Goal: Information Seeking & Learning: Learn about a topic

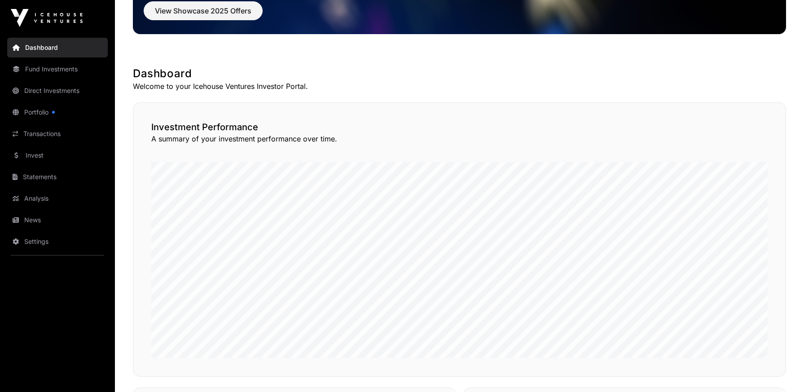
scroll to position [128, 0]
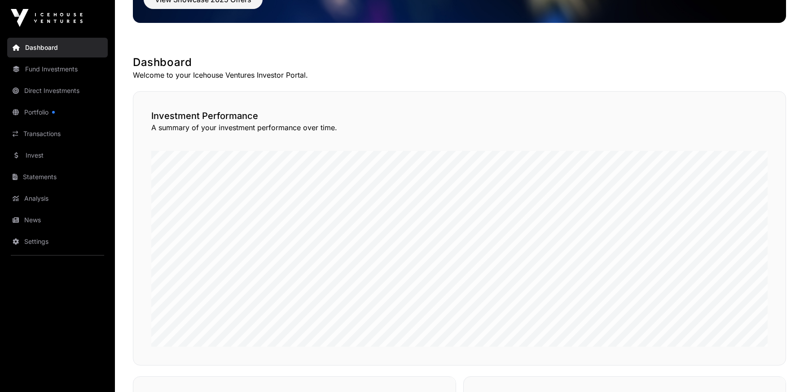
click at [75, 73] on link "Fund Investments" at bounding box center [57, 69] width 101 height 20
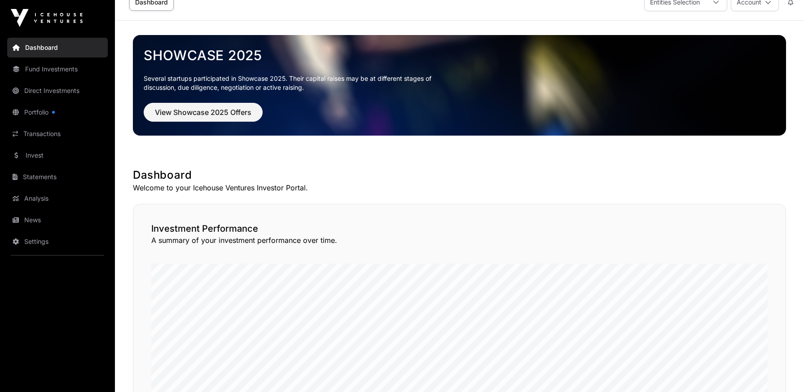
scroll to position [16, 0]
click at [62, 71] on link "Fund Investments" at bounding box center [57, 69] width 101 height 20
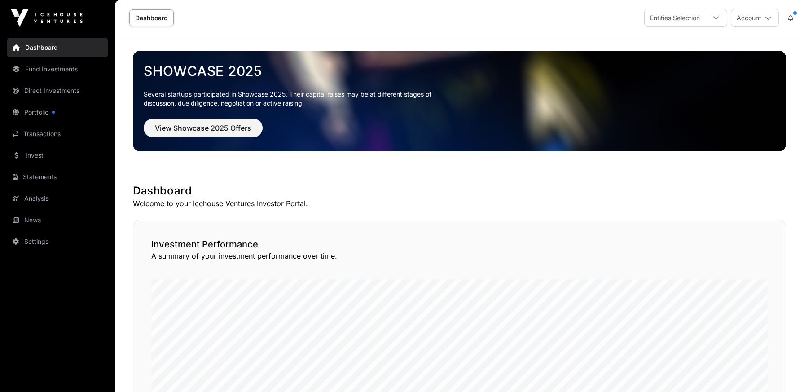
click at [60, 74] on link "Fund Investments" at bounding box center [57, 69] width 101 height 20
click at [64, 70] on link "Fund Investments" at bounding box center [57, 69] width 101 height 20
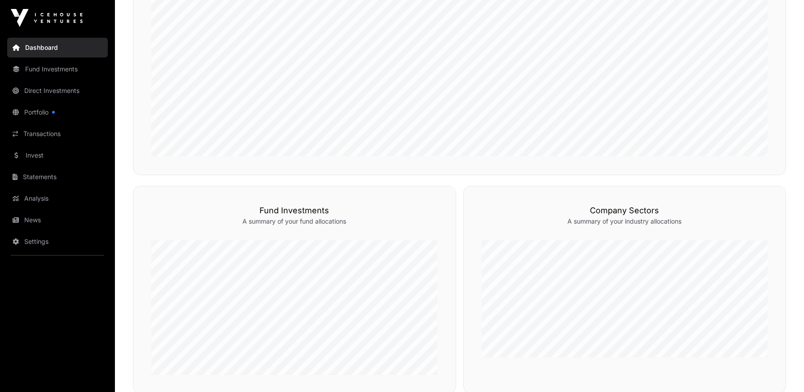
scroll to position [286, 0]
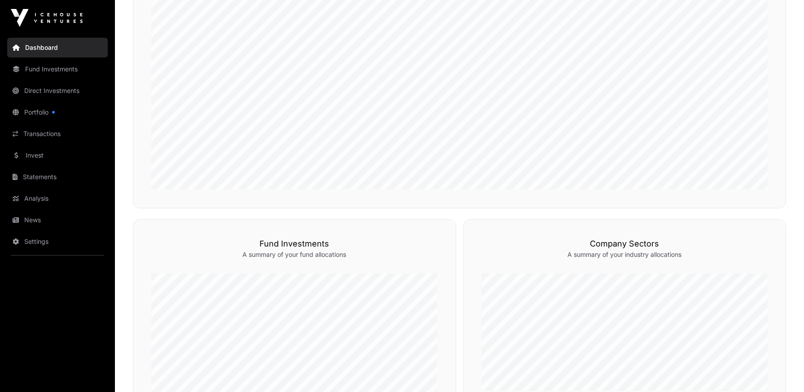
click at [45, 72] on link "Fund Investments" at bounding box center [57, 69] width 101 height 20
click at [62, 70] on link "Fund Investments" at bounding box center [57, 69] width 101 height 20
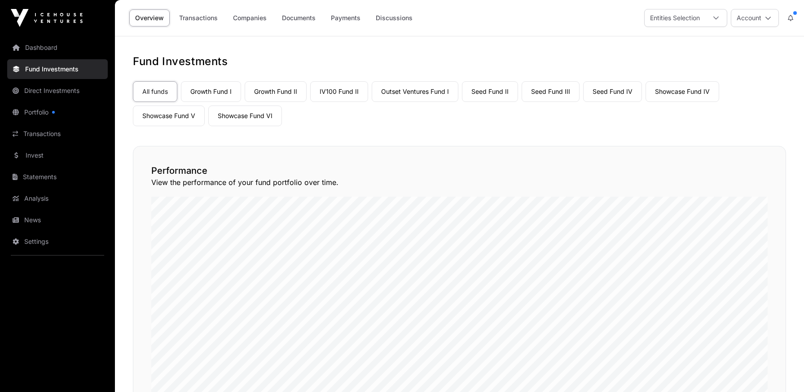
click at [218, 87] on link "Growth Fund I" at bounding box center [211, 91] width 60 height 21
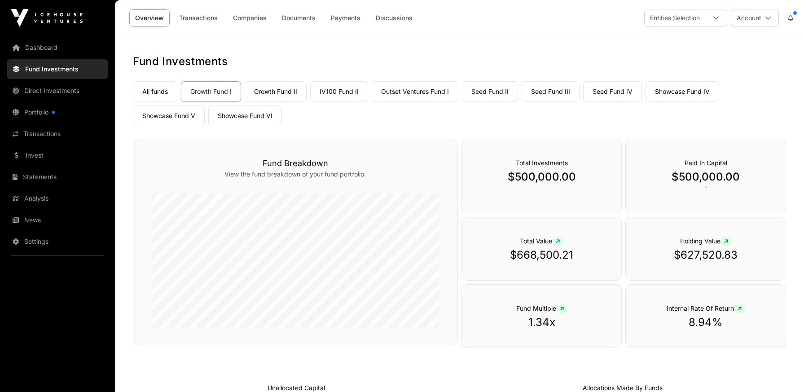
click at [257, 19] on link "Companies" at bounding box center [249, 17] width 45 height 17
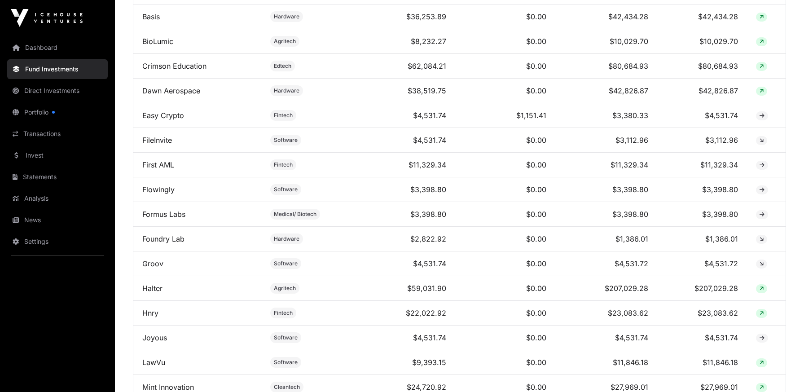
scroll to position [495, 0]
click at [156, 316] on link "Hnry" at bounding box center [150, 311] width 16 height 9
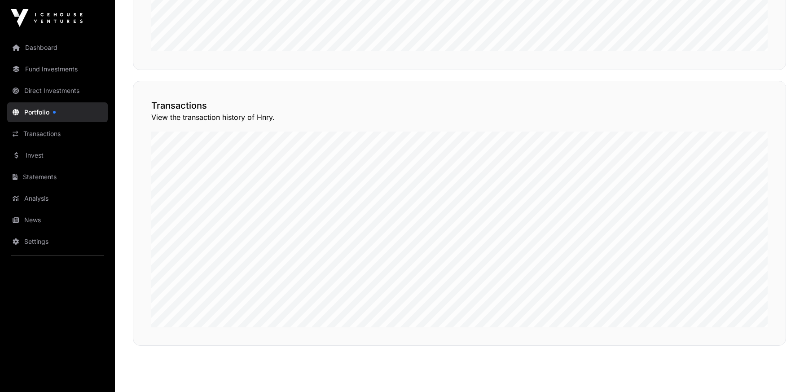
scroll to position [625, 0]
click at [724, 74] on button "View Transactions" at bounding box center [745, 66] width 74 height 15
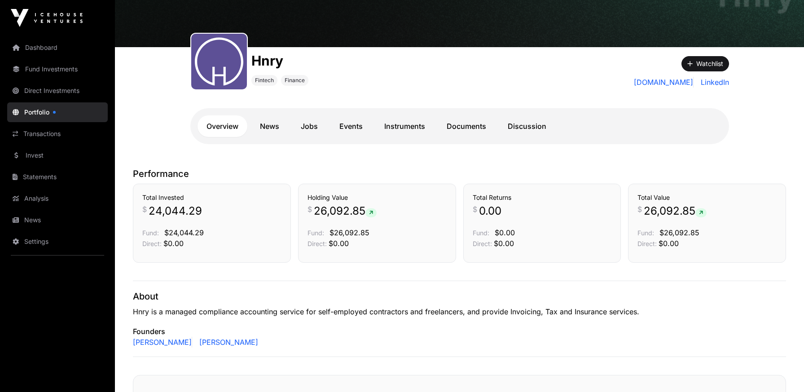
scroll to position [74, 0]
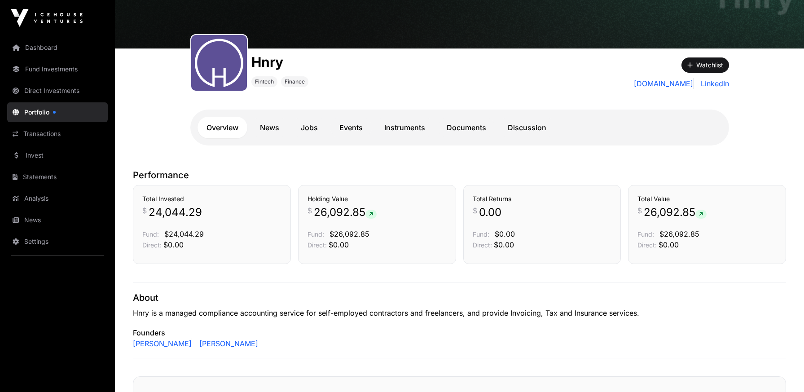
click at [61, 70] on link "Fund Investments" at bounding box center [57, 69] width 101 height 20
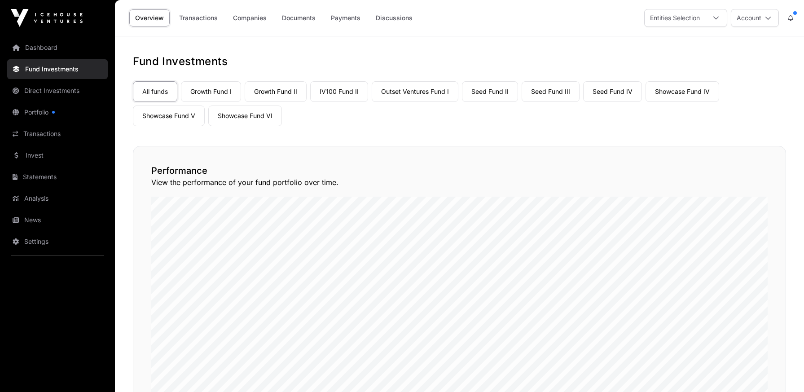
click at [272, 90] on link "Growth Fund II" at bounding box center [276, 91] width 62 height 21
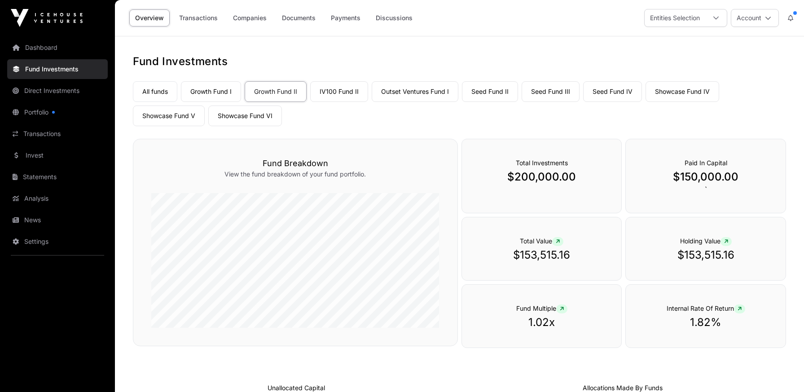
click at [261, 17] on link "Companies" at bounding box center [249, 17] width 45 height 17
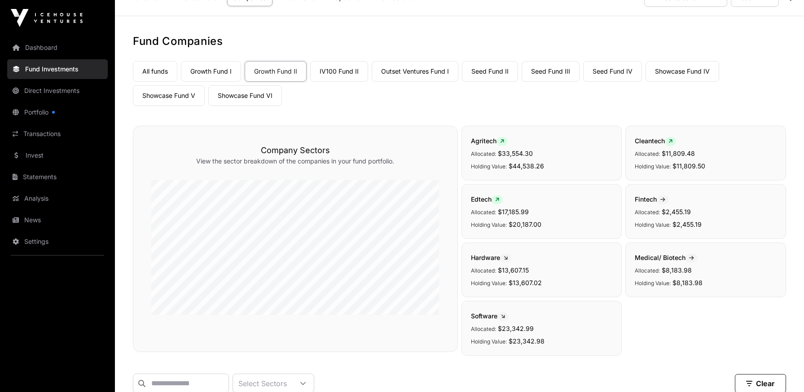
scroll to position [18, 0]
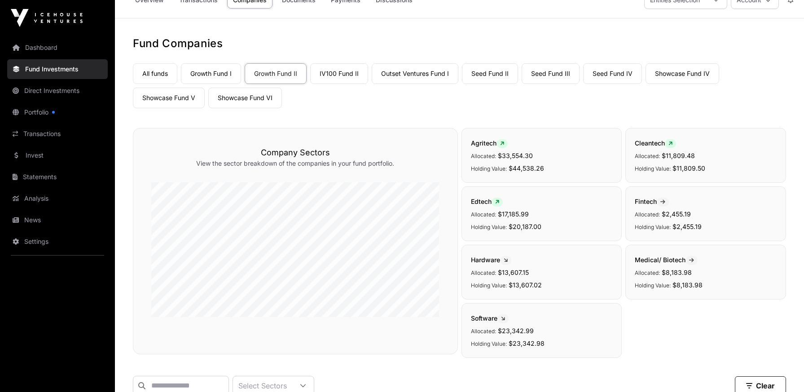
click at [332, 75] on link "IV100 Fund II" at bounding box center [339, 73] width 58 height 21
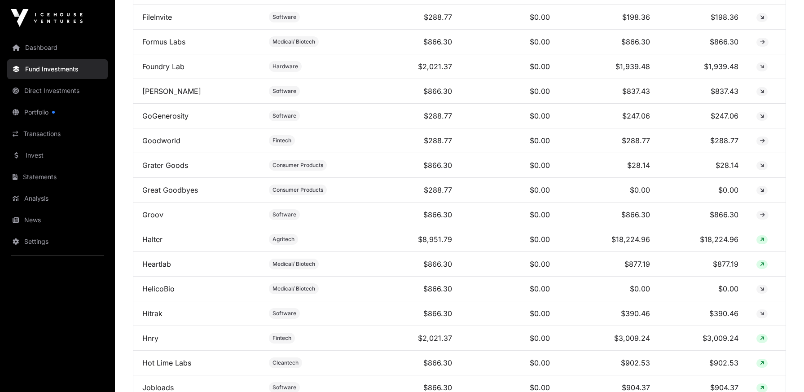
scroll to position [1215, 0]
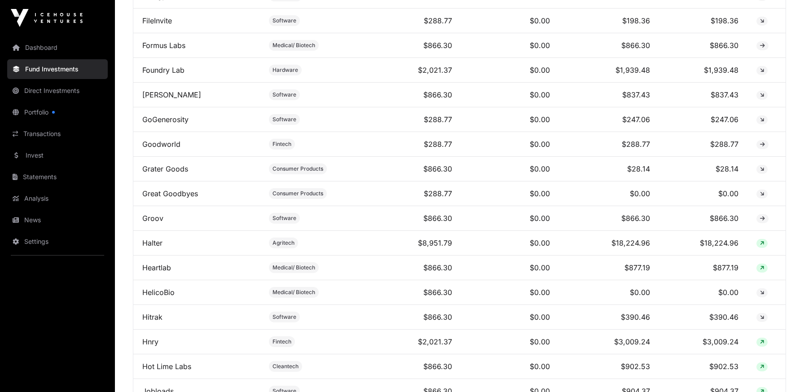
click at [156, 346] on link "Hnry" at bounding box center [150, 341] width 16 height 9
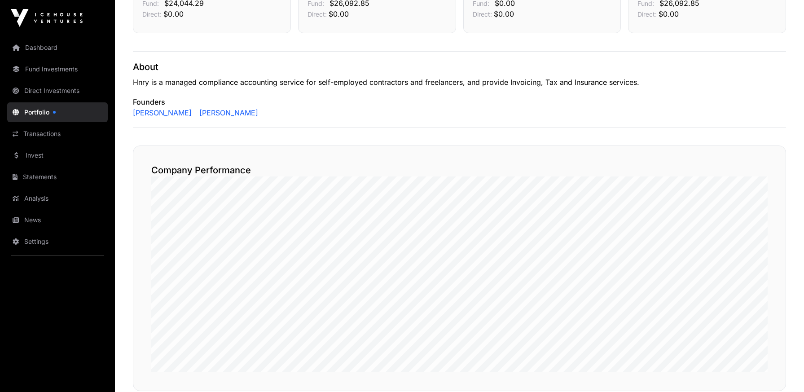
scroll to position [308, 0]
